Goal: Find specific page/section: Find specific page/section

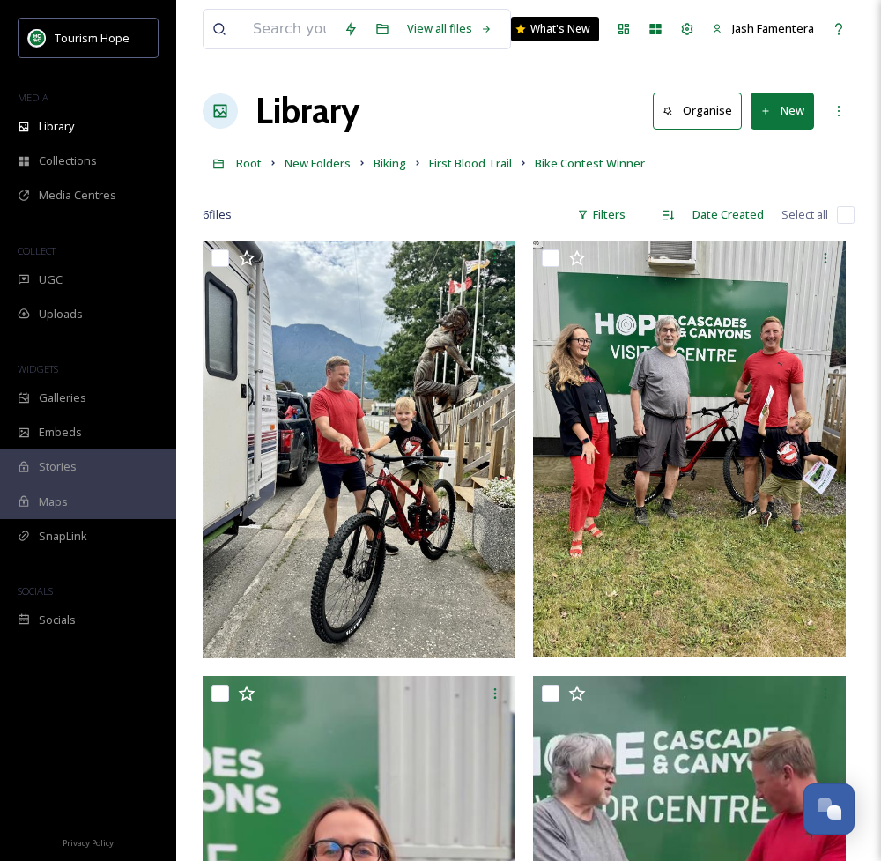
scroll to position [226, 0]
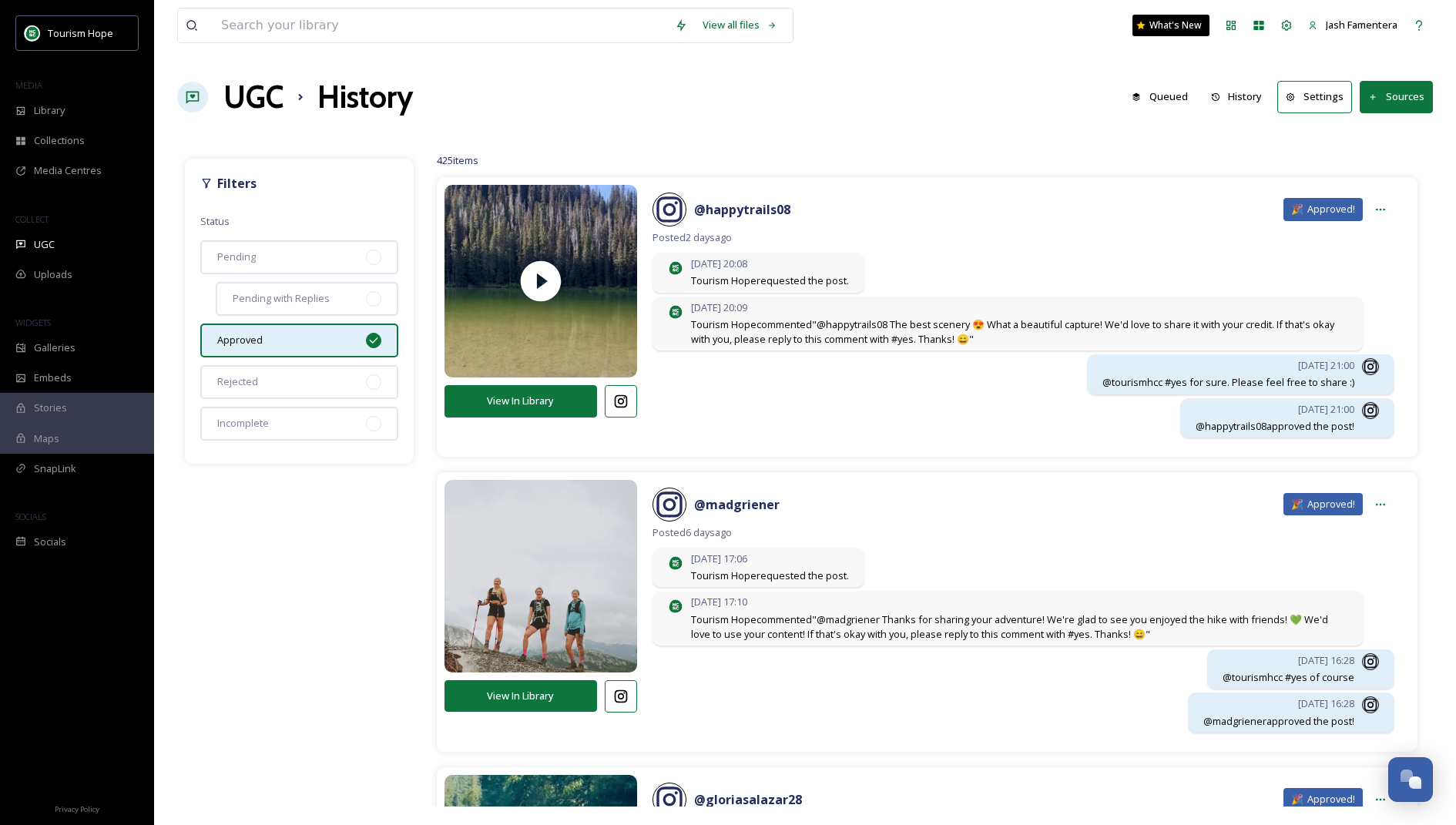
scroll to position [1895, 0]
